Goal: Task Accomplishment & Management: Use online tool/utility

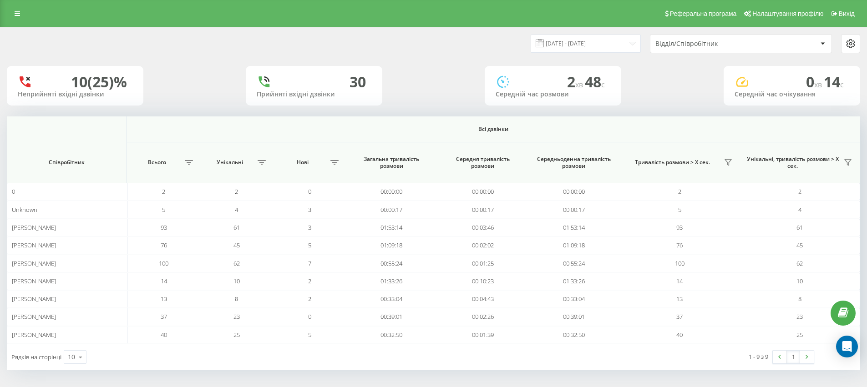
click at [714, 47] on div "Відділ/Співробітник" at bounding box center [709, 44] width 109 height 8
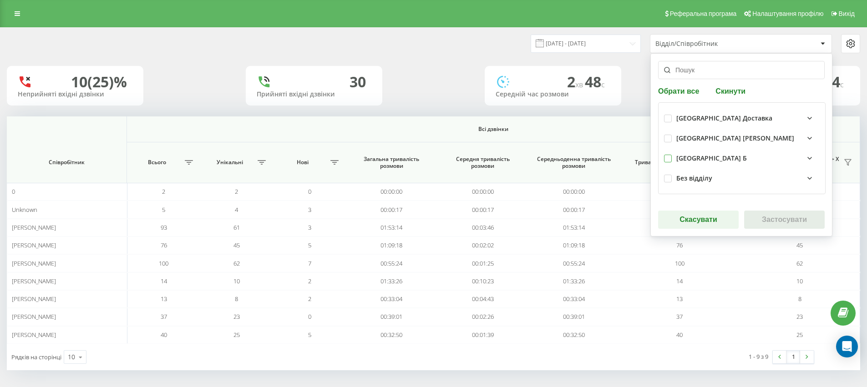
click at [666, 155] on label at bounding box center [668, 155] width 8 height 0
checkbox input "true"
drag, startPoint x: 669, startPoint y: 177, endPoint x: 715, endPoint y: 202, distance: 52.3
click at [669, 175] on label at bounding box center [668, 175] width 8 height 0
checkbox input "true"
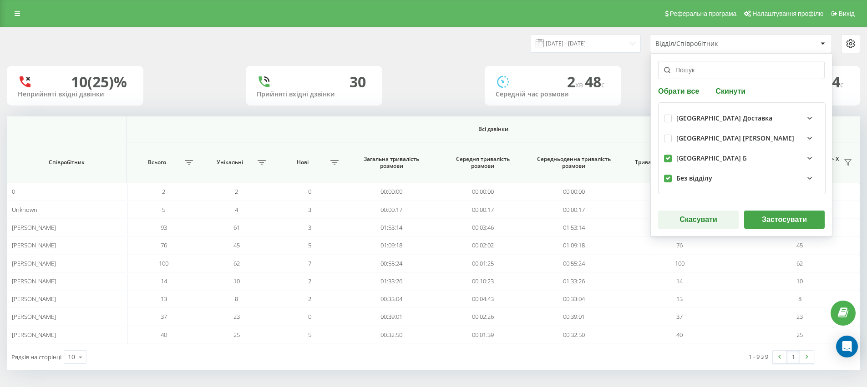
click at [799, 227] on button "Застосувати" at bounding box center [784, 220] width 81 height 18
